Goal: Task Accomplishment & Management: Use online tool/utility

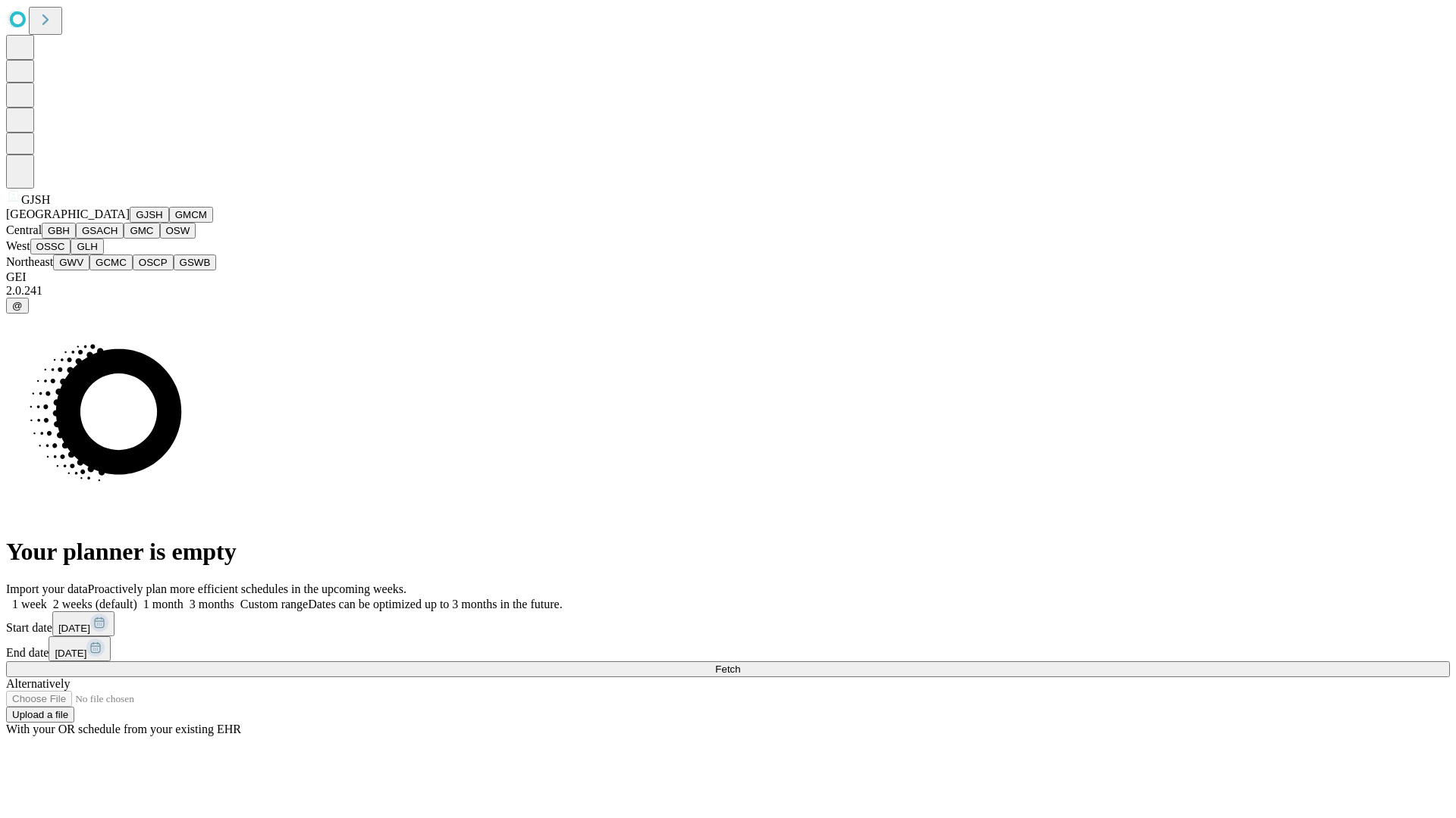
click at [130, 223] on button "GJSH" at bounding box center [149, 215] width 39 height 16
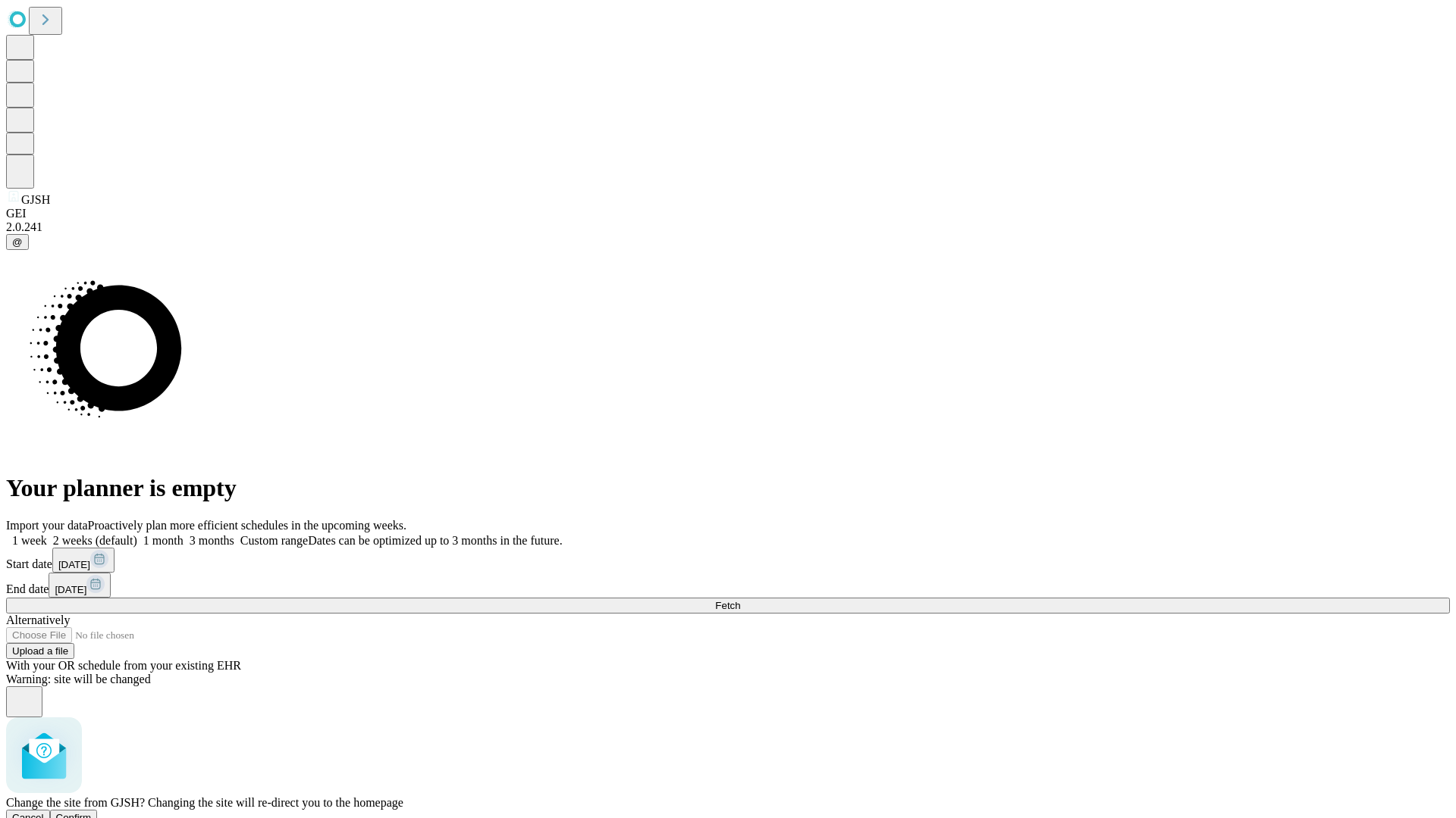
click at [91, 812] on span "Confirm" at bounding box center [74, 818] width 35 height 12
click at [138, 534] on label "2 weeks (default)" at bounding box center [92, 540] width 90 height 13
click at [740, 600] on span "Fetch" at bounding box center [727, 606] width 25 height 12
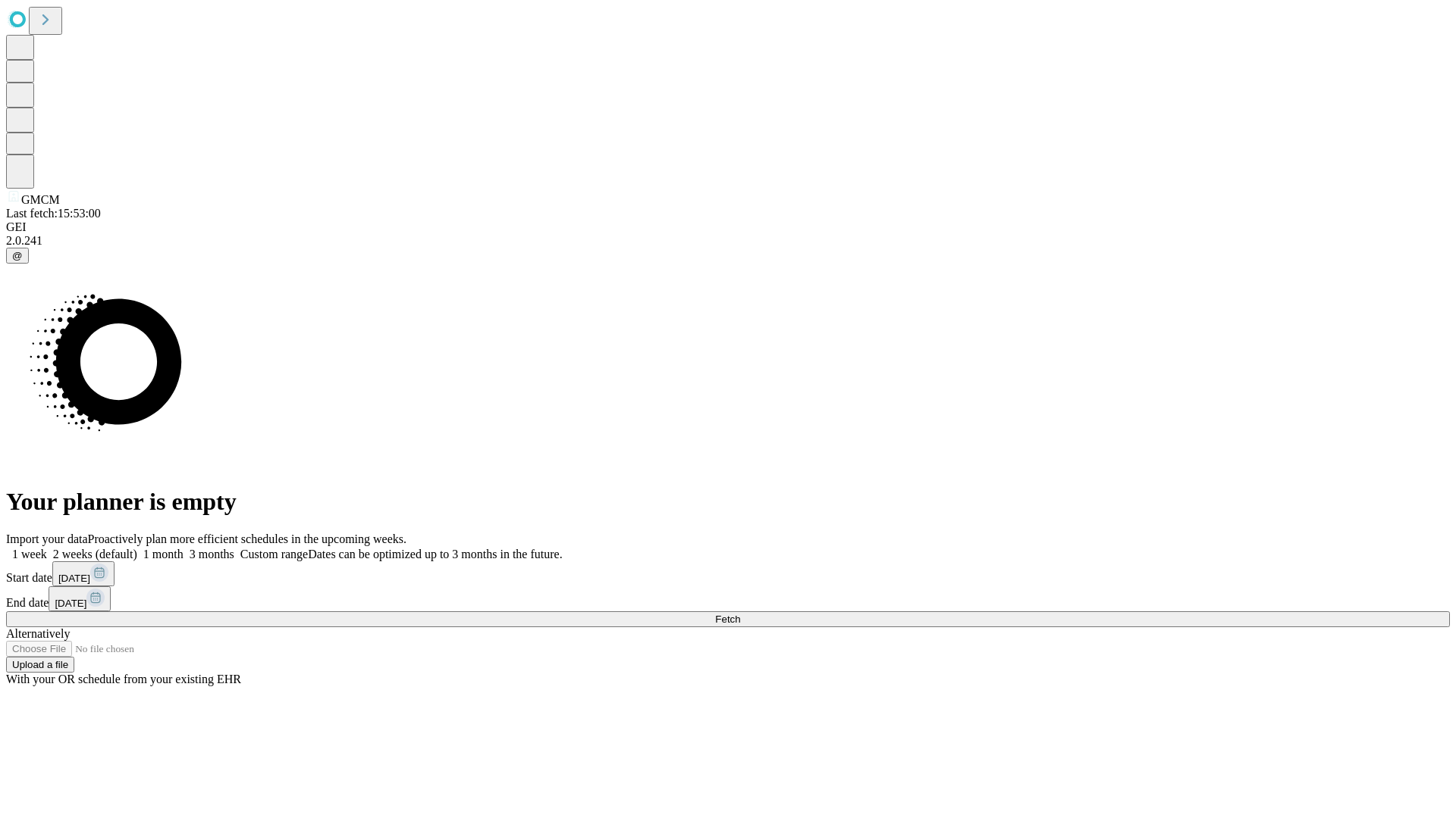
click at [138, 548] on label "2 weeks (default)" at bounding box center [92, 554] width 90 height 13
click at [740, 614] on span "Fetch" at bounding box center [727, 620] width 25 height 12
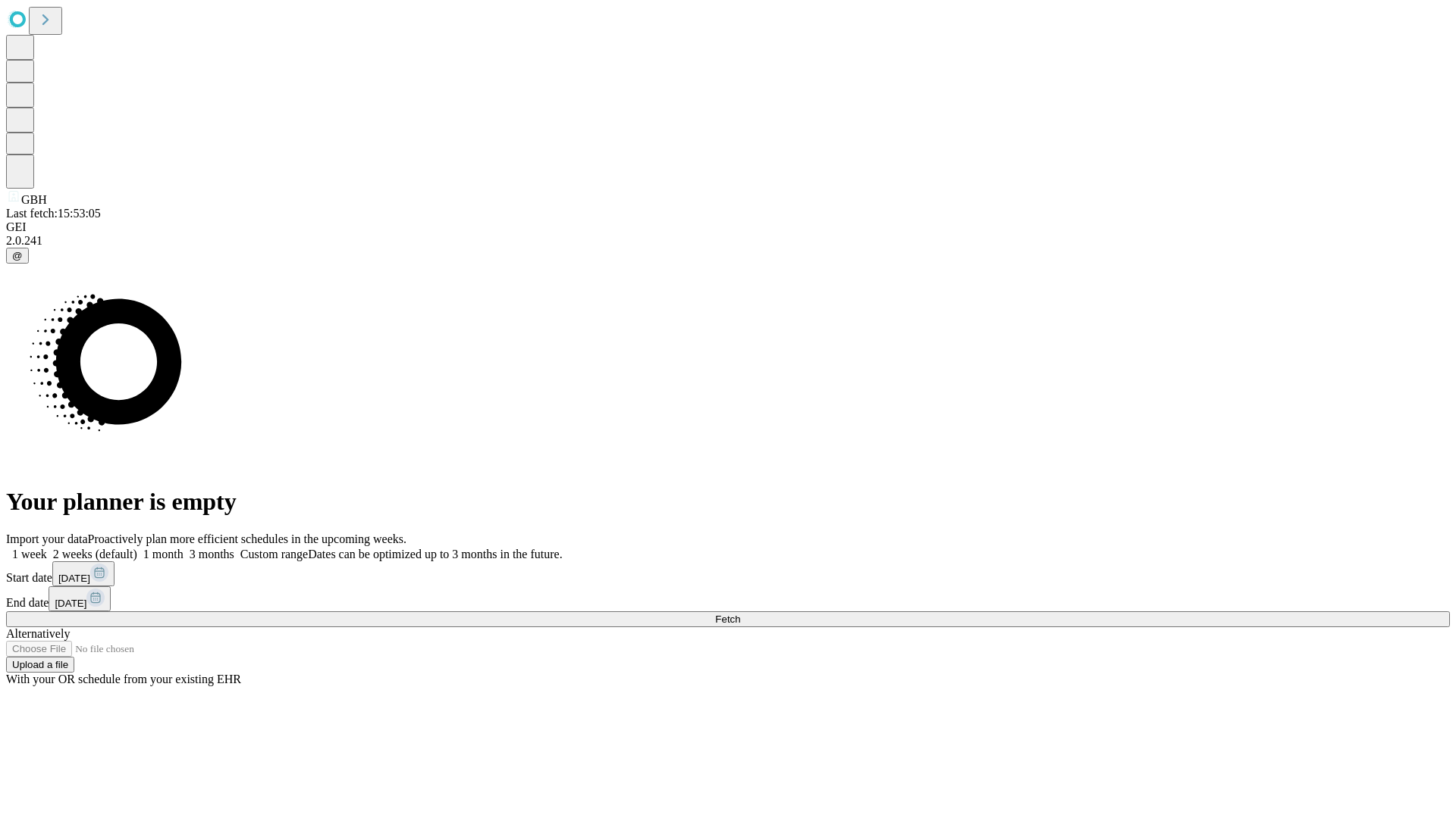
click at [138, 548] on label "2 weeks (default)" at bounding box center [92, 554] width 90 height 13
click at [740, 614] on span "Fetch" at bounding box center [727, 620] width 25 height 12
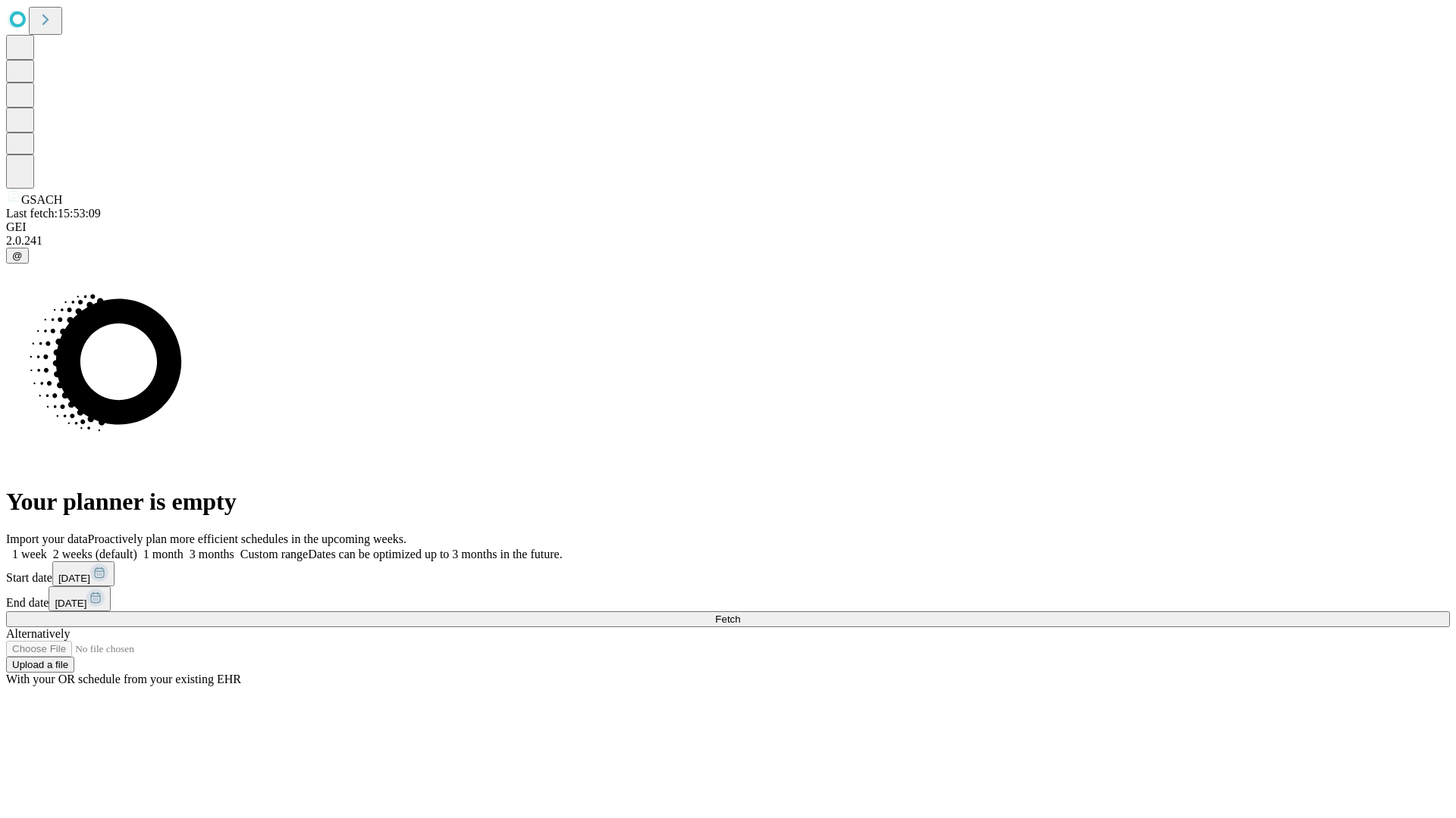
click at [138, 548] on label "2 weeks (default)" at bounding box center [92, 554] width 90 height 13
click at [740, 614] on span "Fetch" at bounding box center [727, 620] width 25 height 12
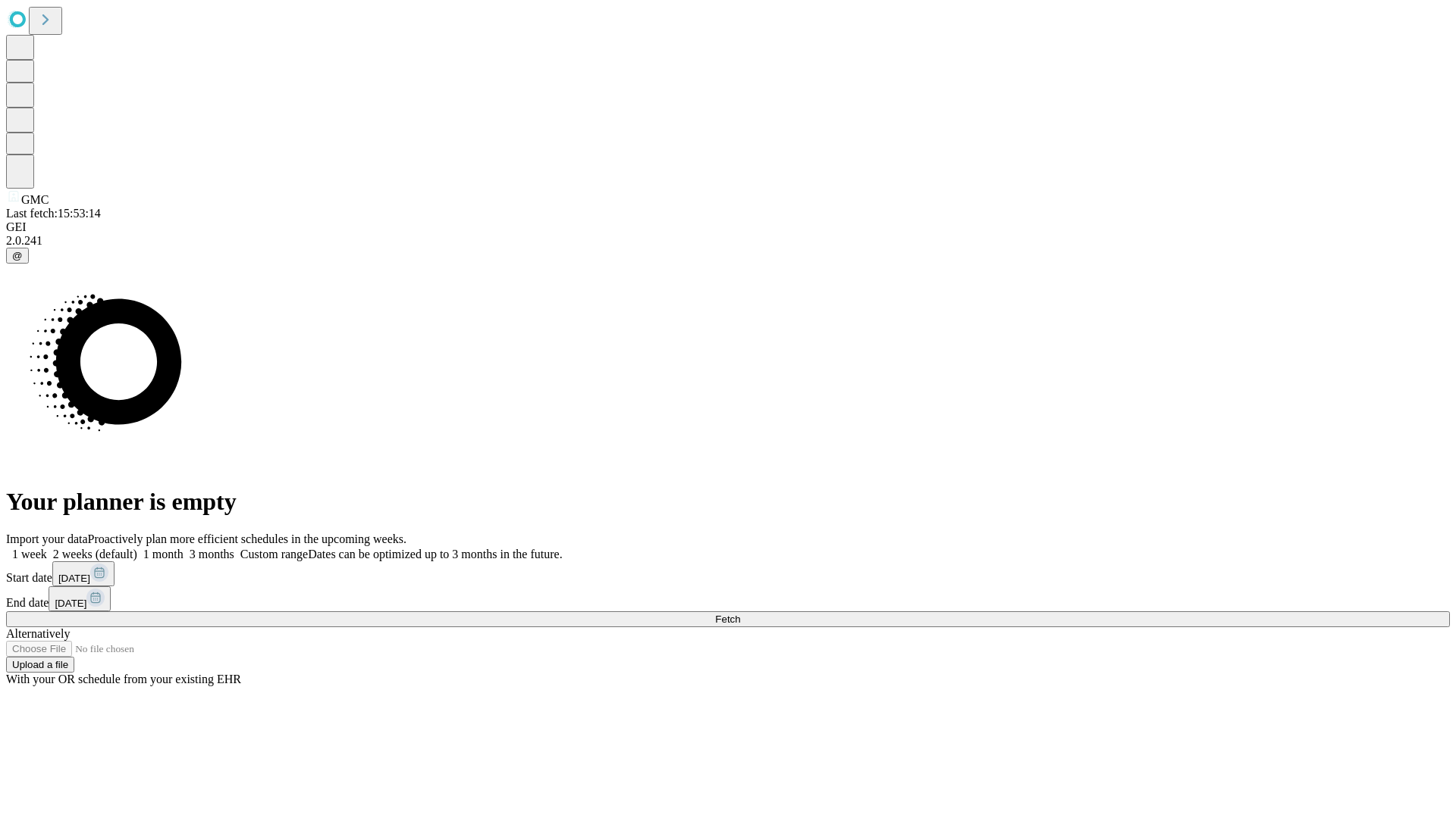
click at [138, 548] on label "2 weeks (default)" at bounding box center [92, 554] width 90 height 13
click at [740, 614] on span "Fetch" at bounding box center [727, 620] width 25 height 12
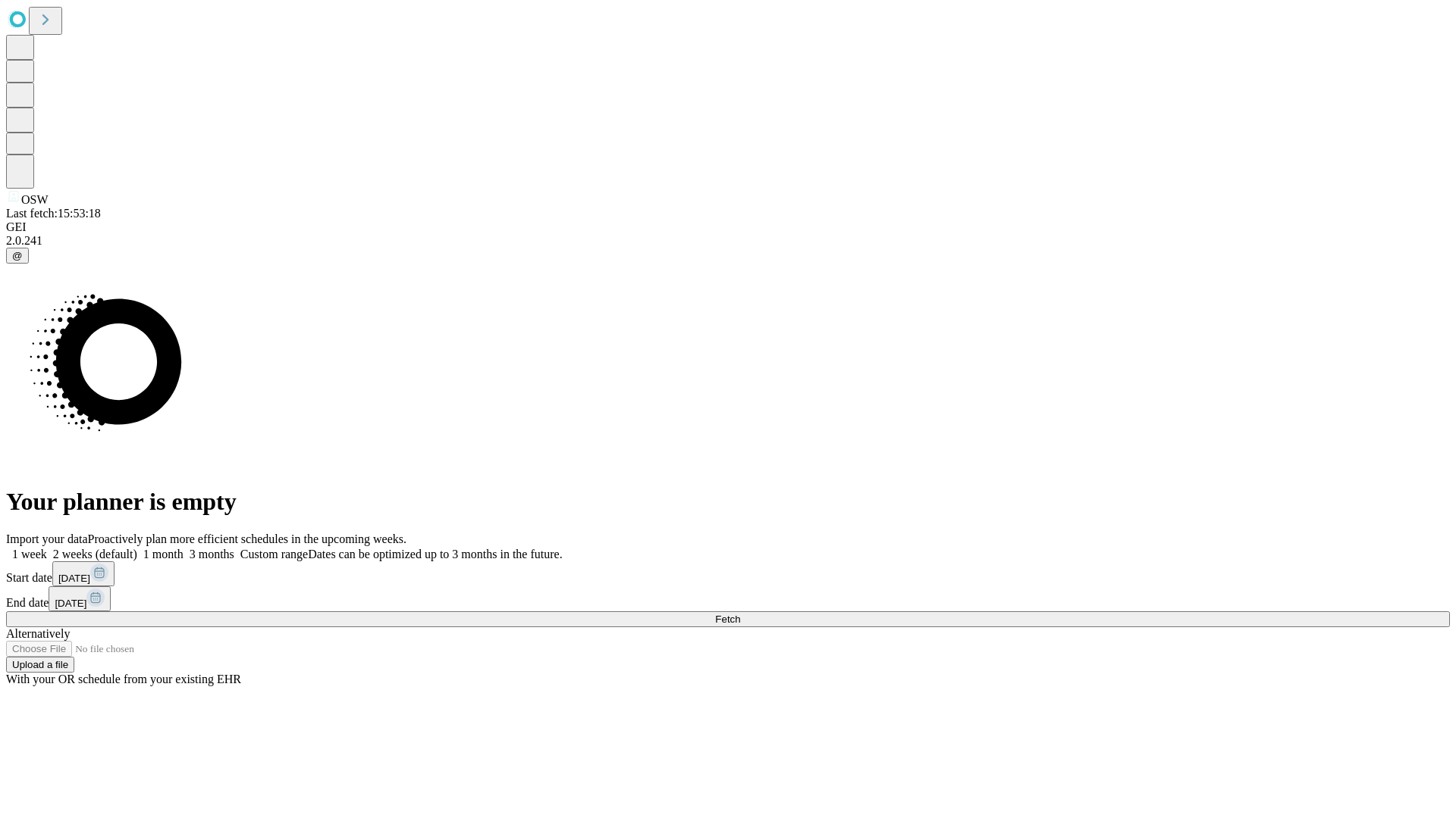
click at [138, 548] on label "2 weeks (default)" at bounding box center [92, 554] width 90 height 13
click at [740, 614] on span "Fetch" at bounding box center [727, 620] width 25 height 12
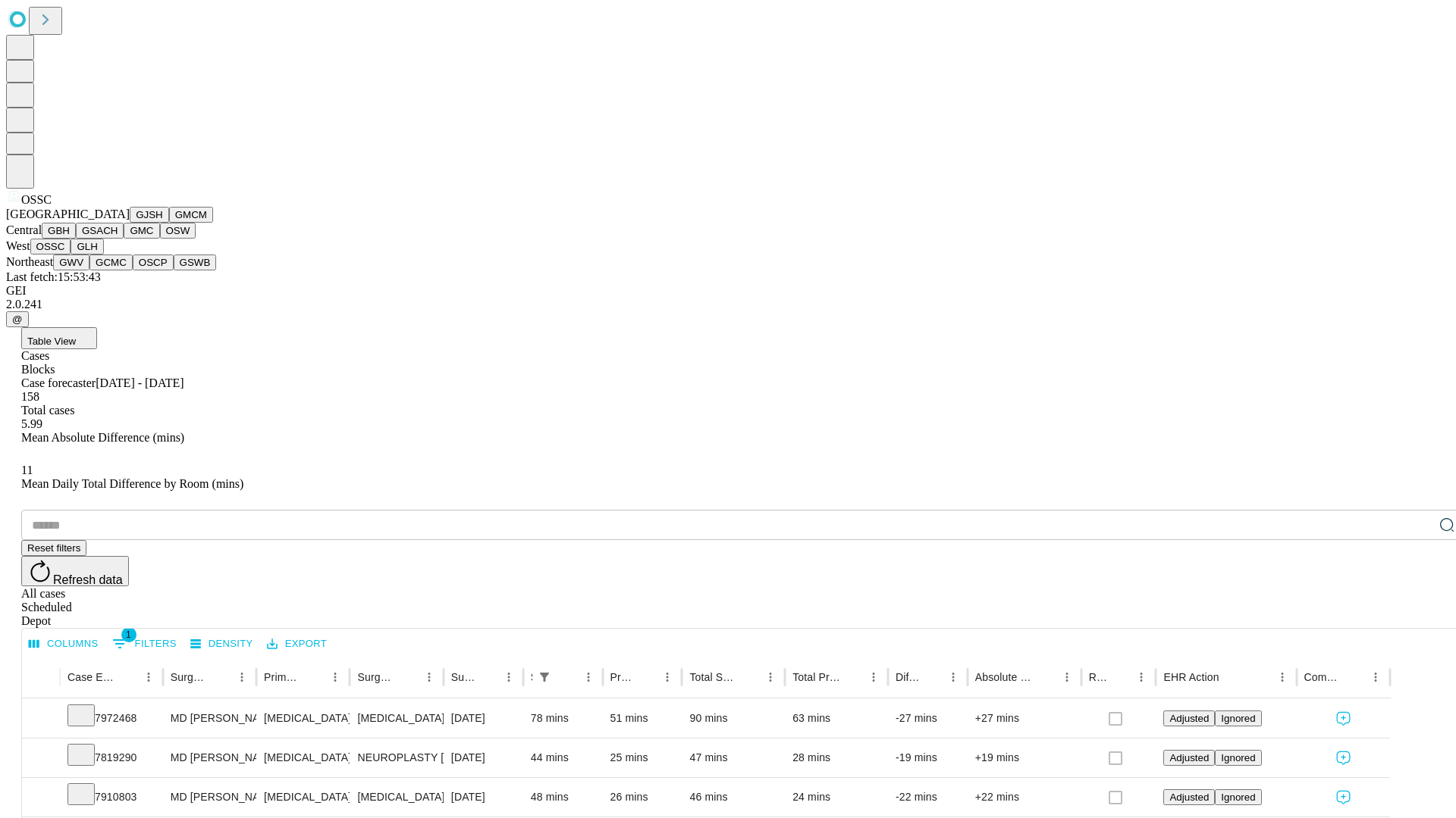
click at [103, 254] on button "GLH" at bounding box center [86, 246] width 32 height 16
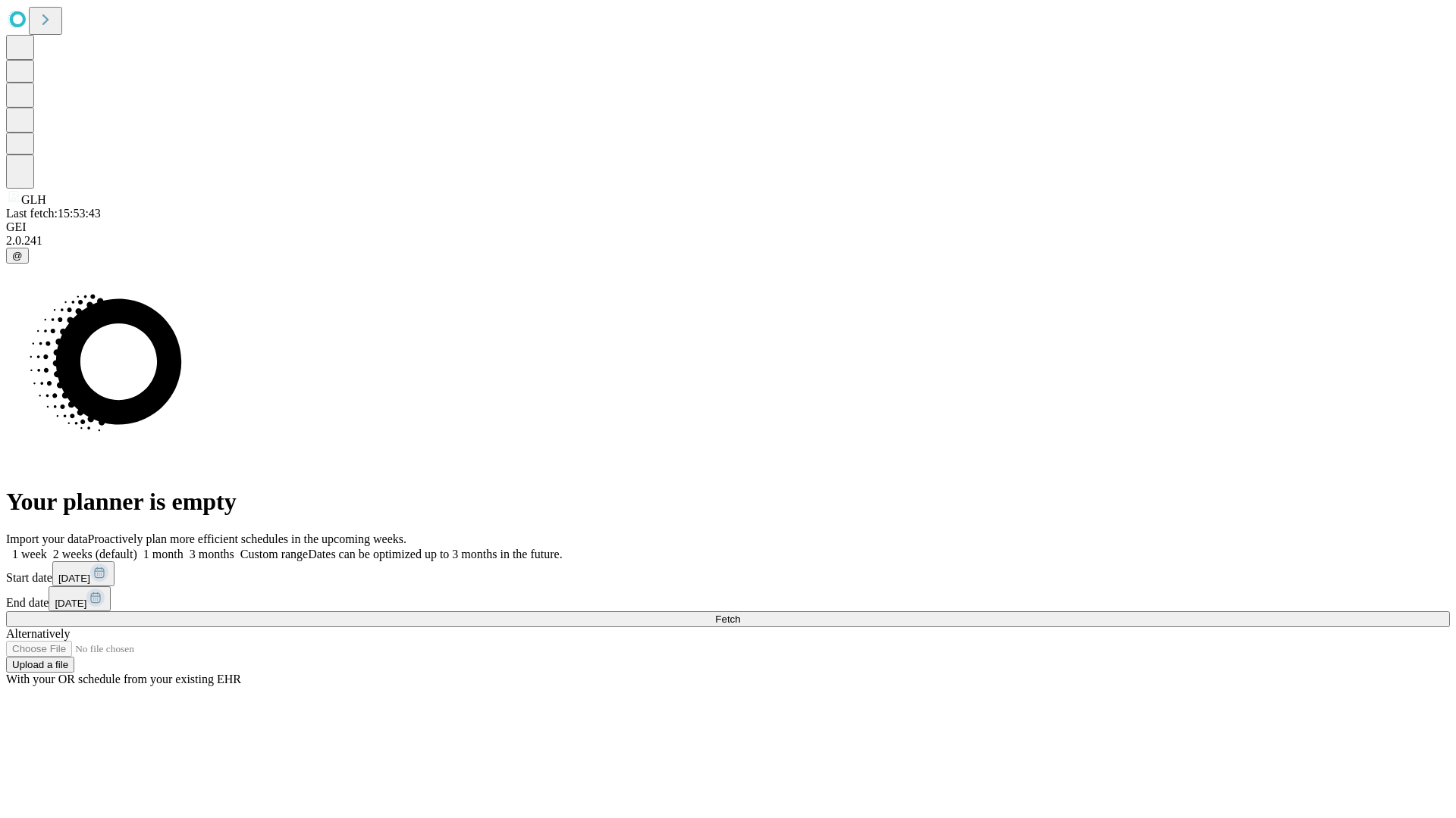
click at [138, 548] on label "2 weeks (default)" at bounding box center [92, 554] width 90 height 13
click at [740, 614] on span "Fetch" at bounding box center [727, 620] width 25 height 12
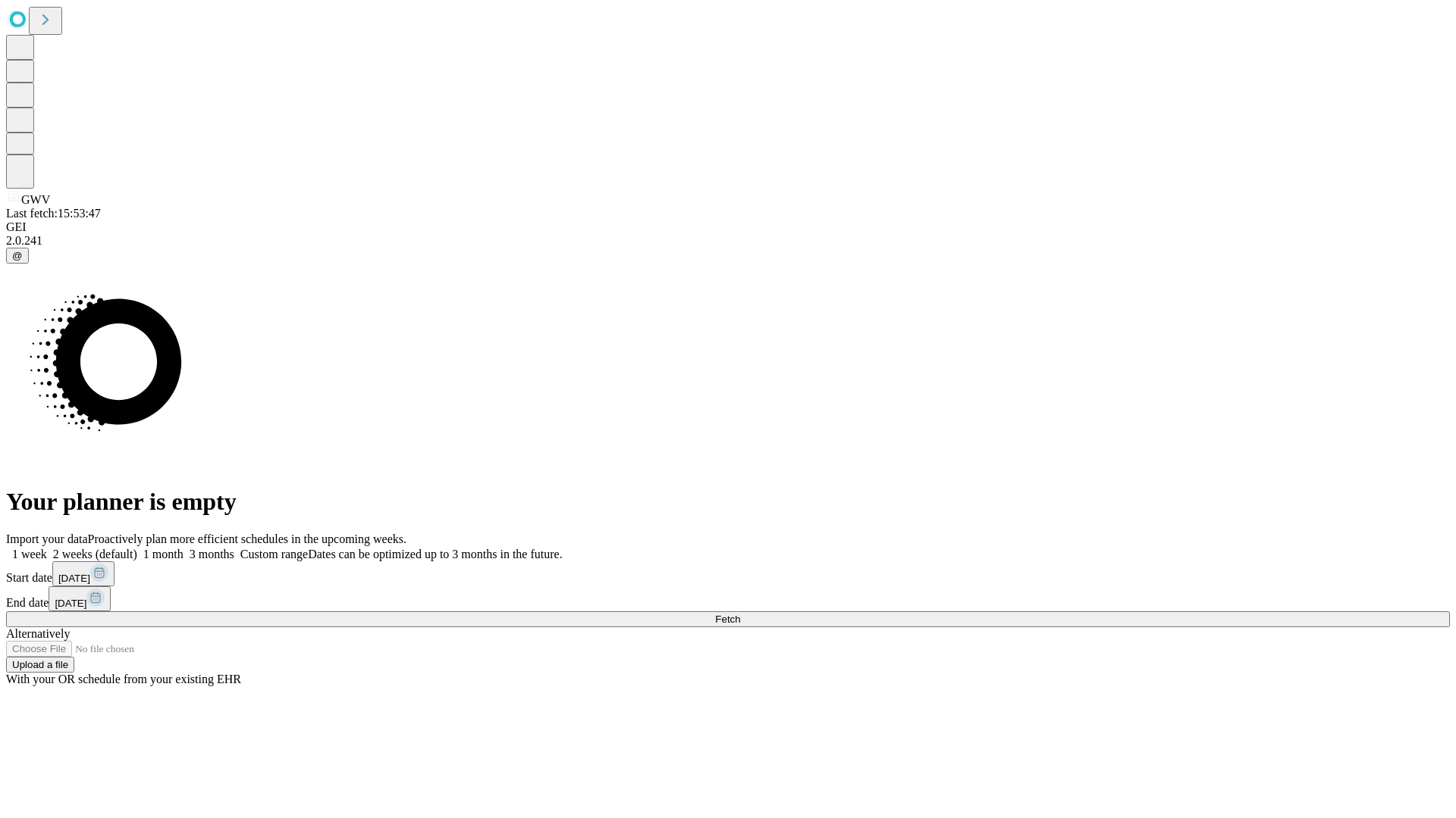
click at [740, 614] on span "Fetch" at bounding box center [727, 620] width 25 height 12
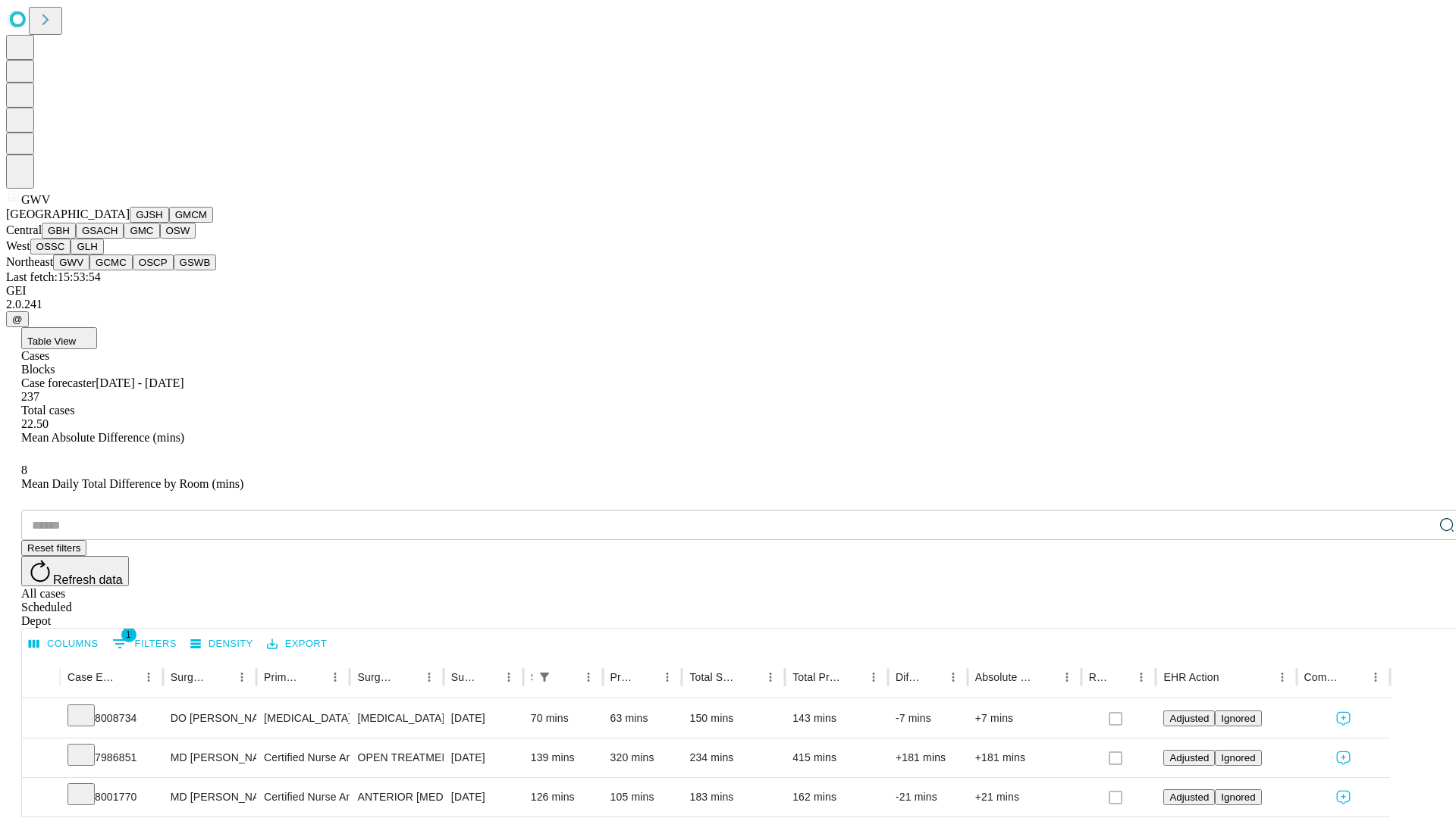
click at [118, 270] on button "GCMC" at bounding box center [111, 262] width 43 height 16
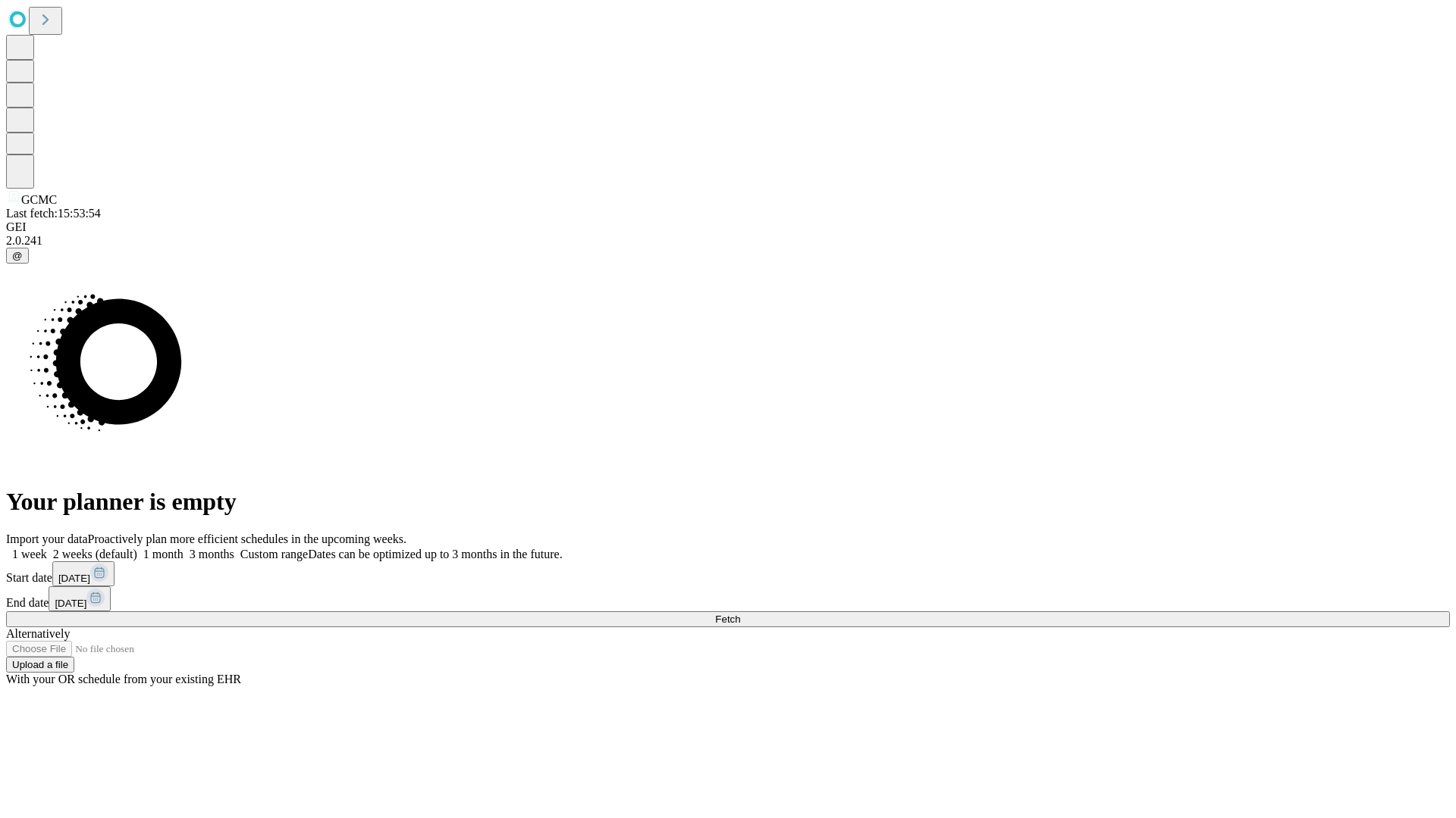
click at [138, 548] on label "2 weeks (default)" at bounding box center [92, 554] width 90 height 13
click at [740, 614] on span "Fetch" at bounding box center [727, 620] width 25 height 12
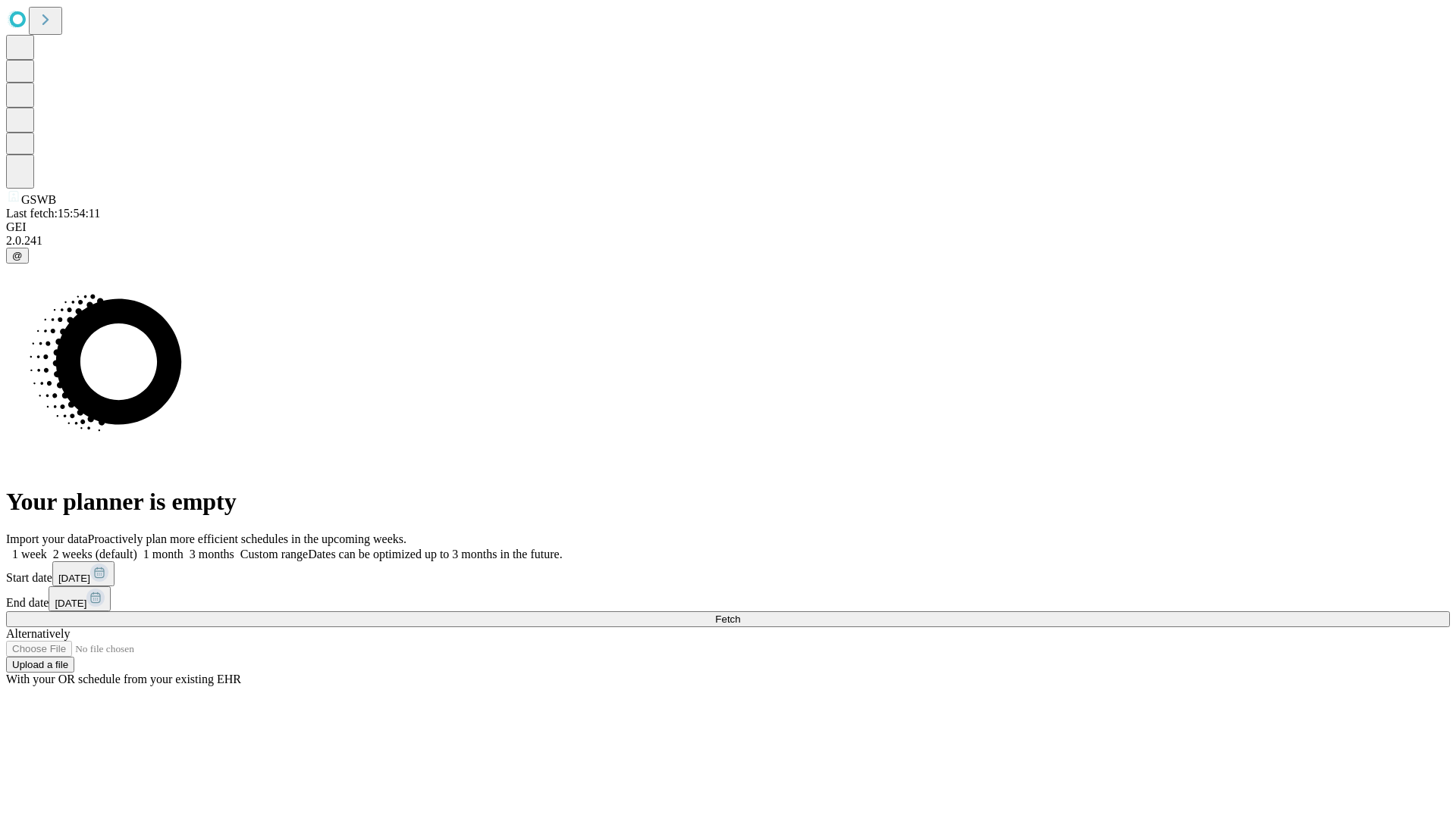
click at [138, 548] on label "2 weeks (default)" at bounding box center [92, 554] width 90 height 13
click at [740, 614] on span "Fetch" at bounding box center [727, 620] width 25 height 12
